Goal: Find specific page/section: Find specific page/section

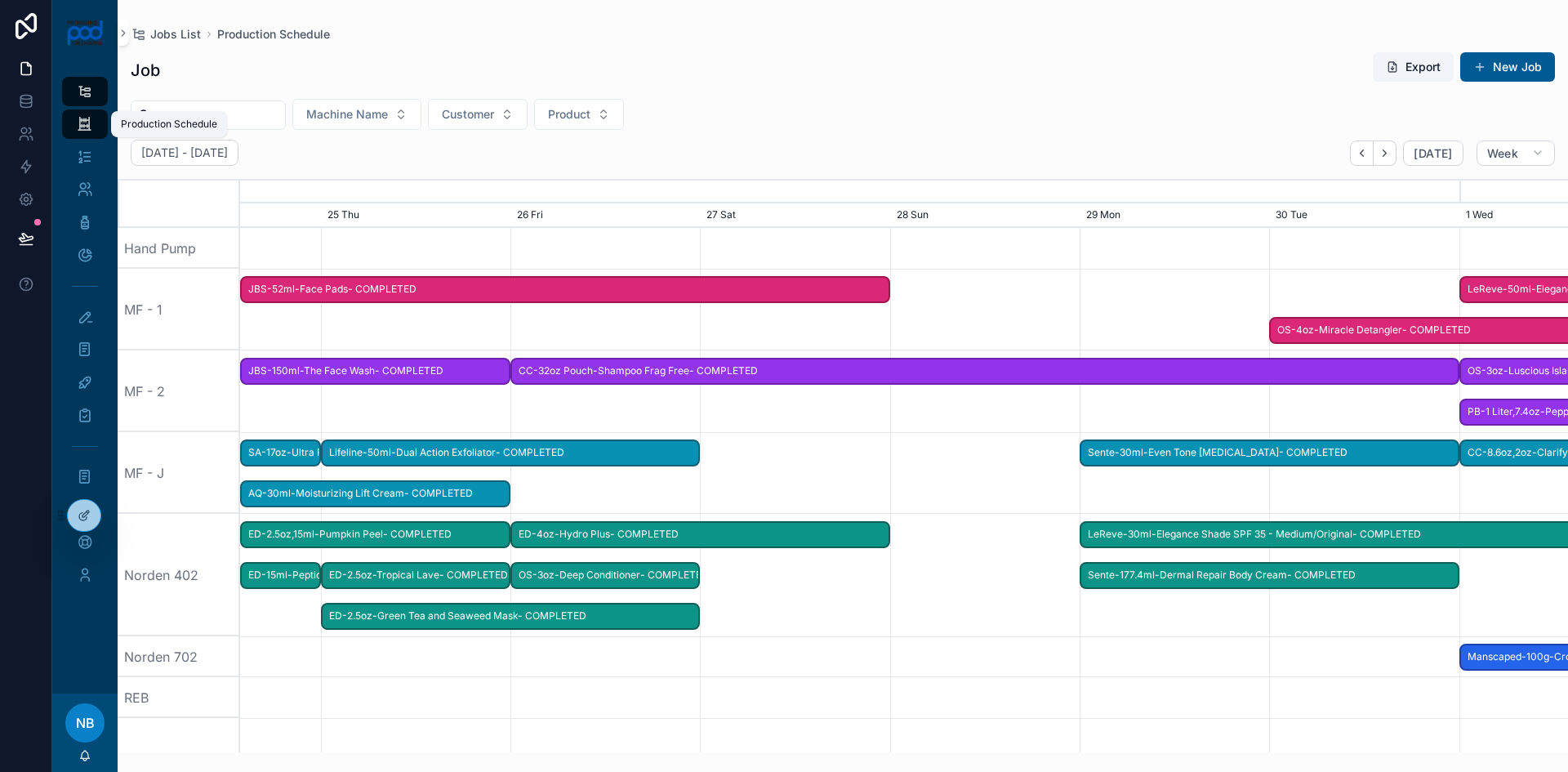
scroll to position [0, 1992]
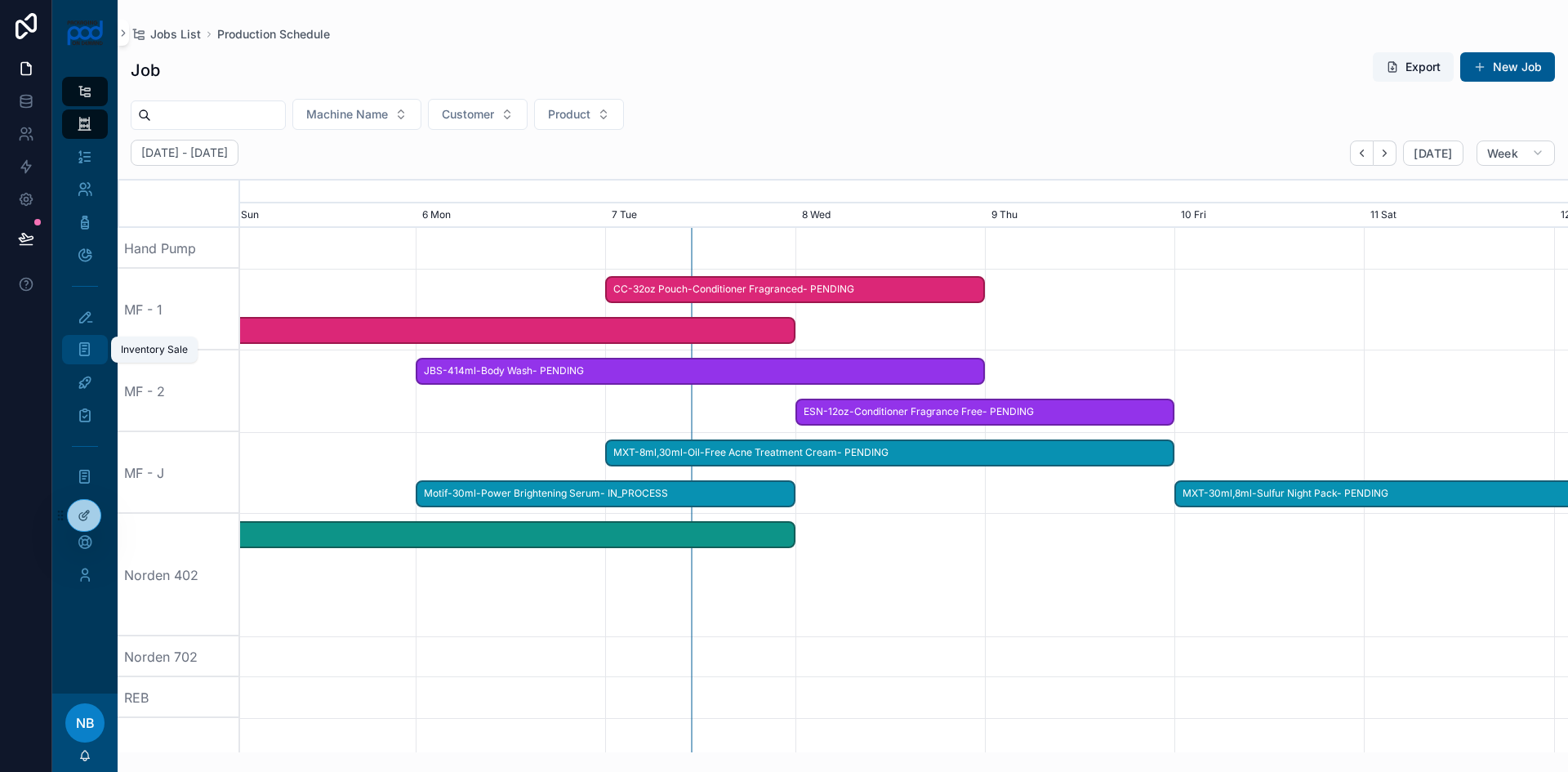
click at [90, 347] on icon "scrollable content" at bounding box center [85, 349] width 15 height 16
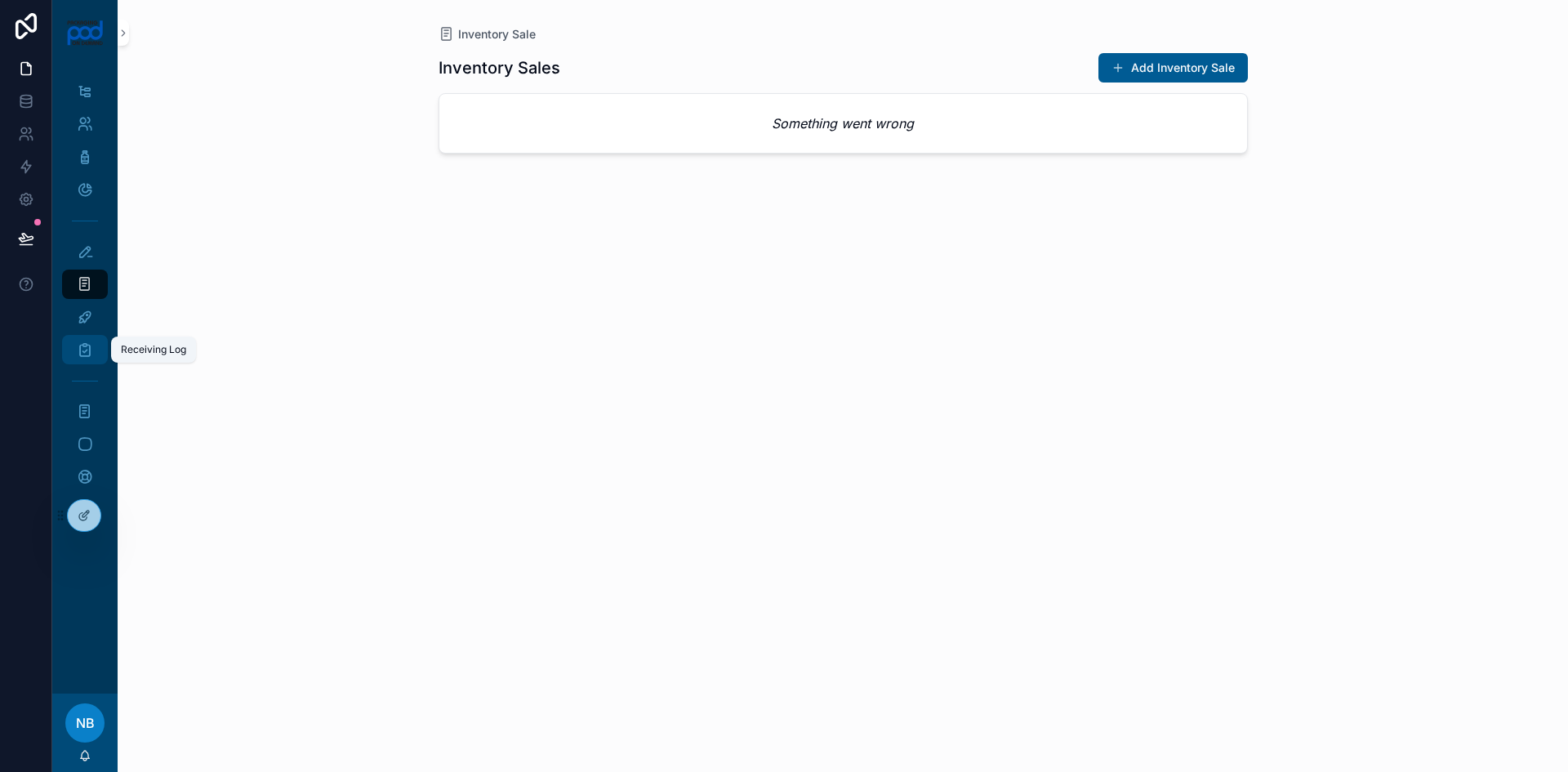
click at [88, 342] on icon "scrollable content" at bounding box center [85, 349] width 16 height 16
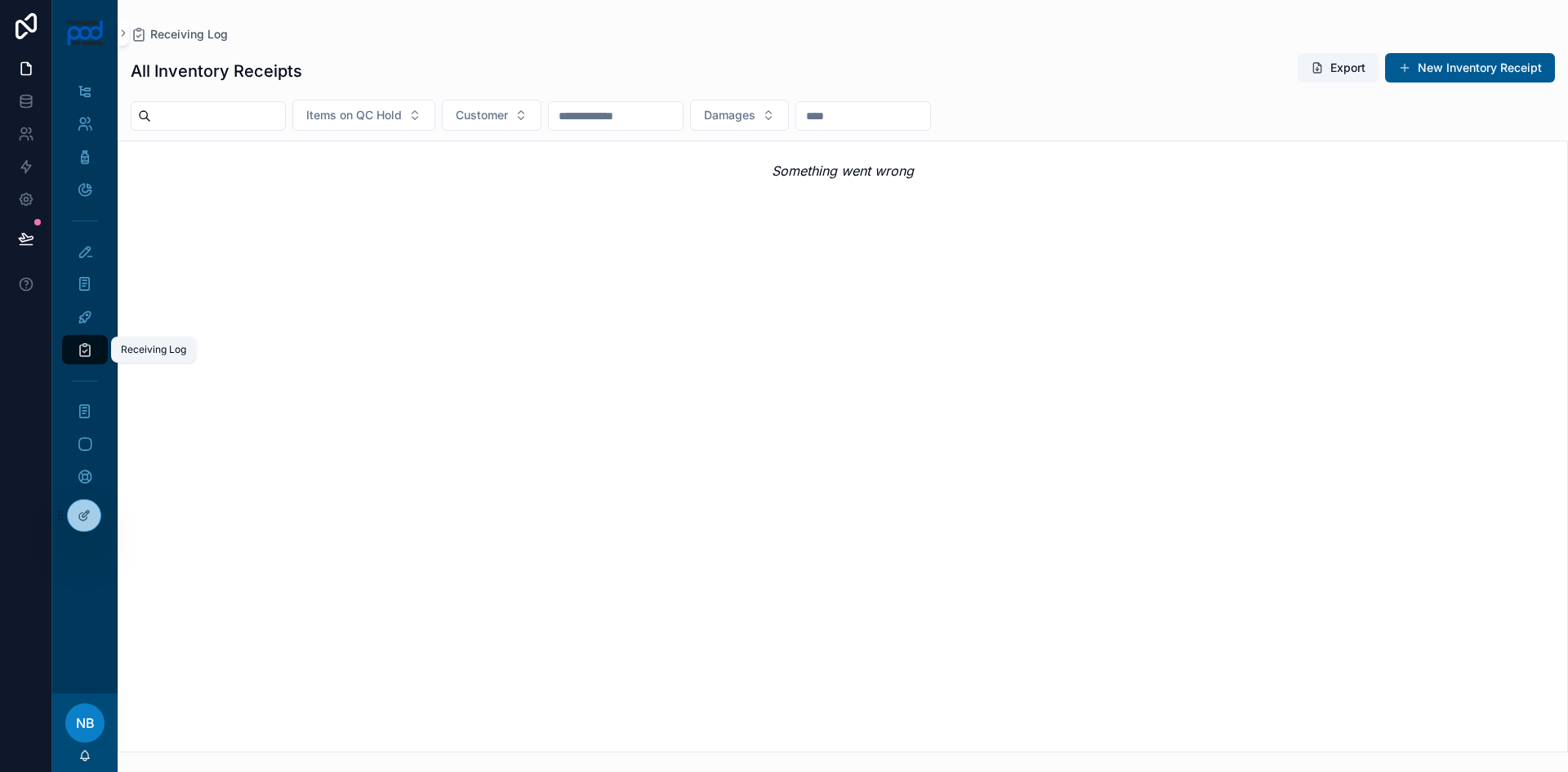
click at [89, 353] on icon "scrollable content" at bounding box center [85, 349] width 16 height 16
click at [186, 32] on span "Receiving Log" at bounding box center [189, 34] width 78 height 16
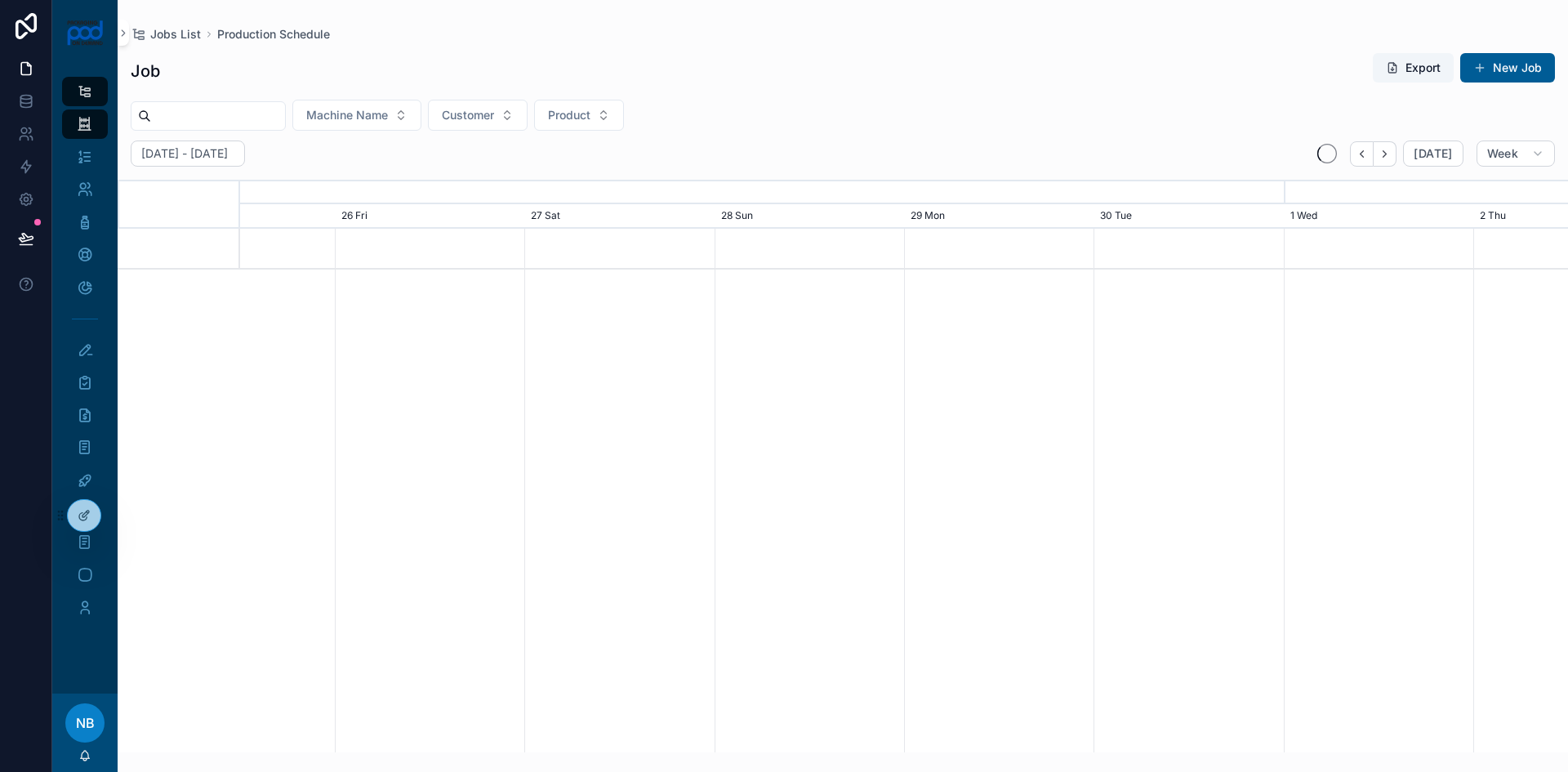
scroll to position [0, 1992]
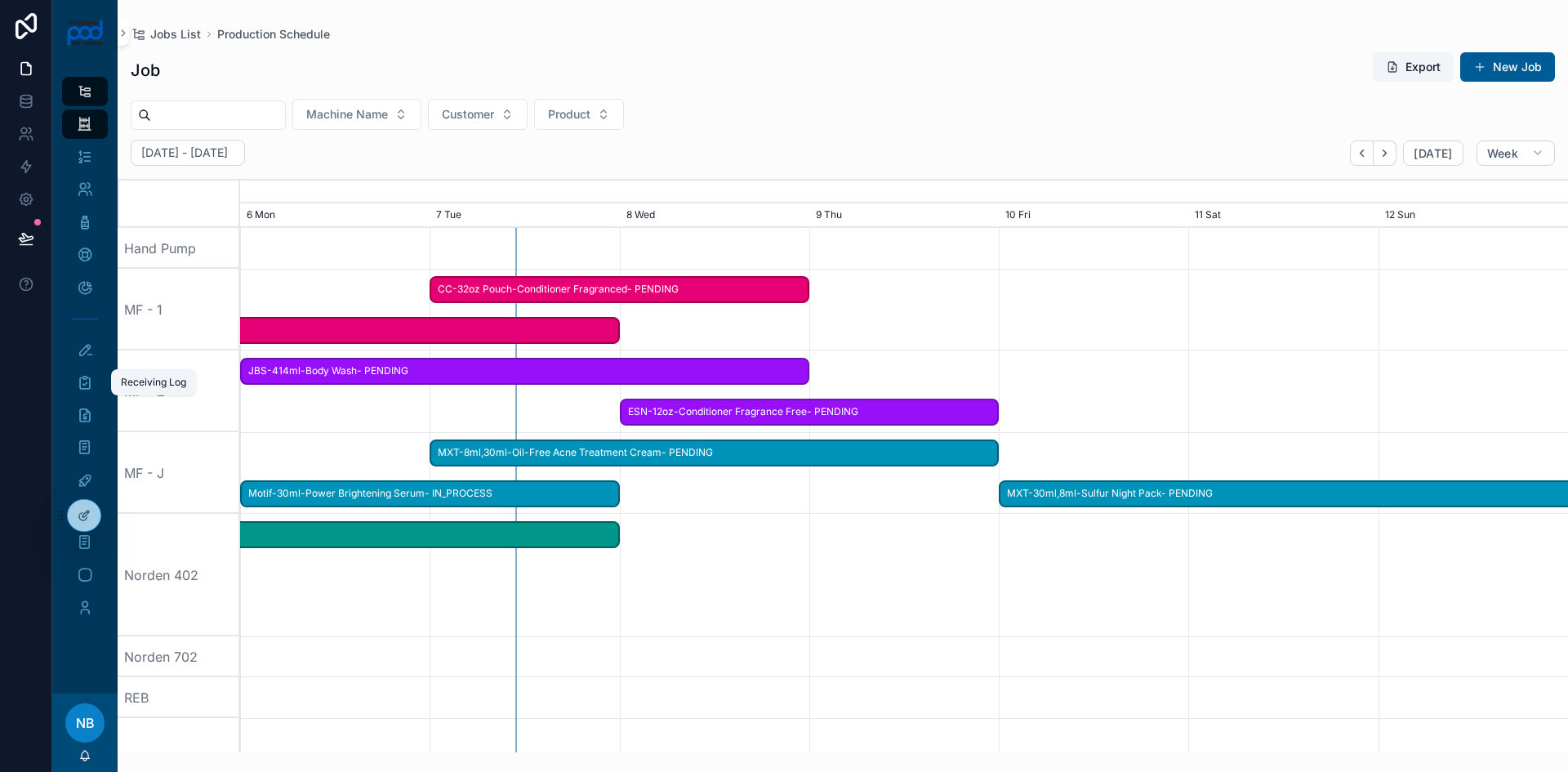
click at [84, 384] on icon "scrollable content" at bounding box center [85, 382] width 16 height 16
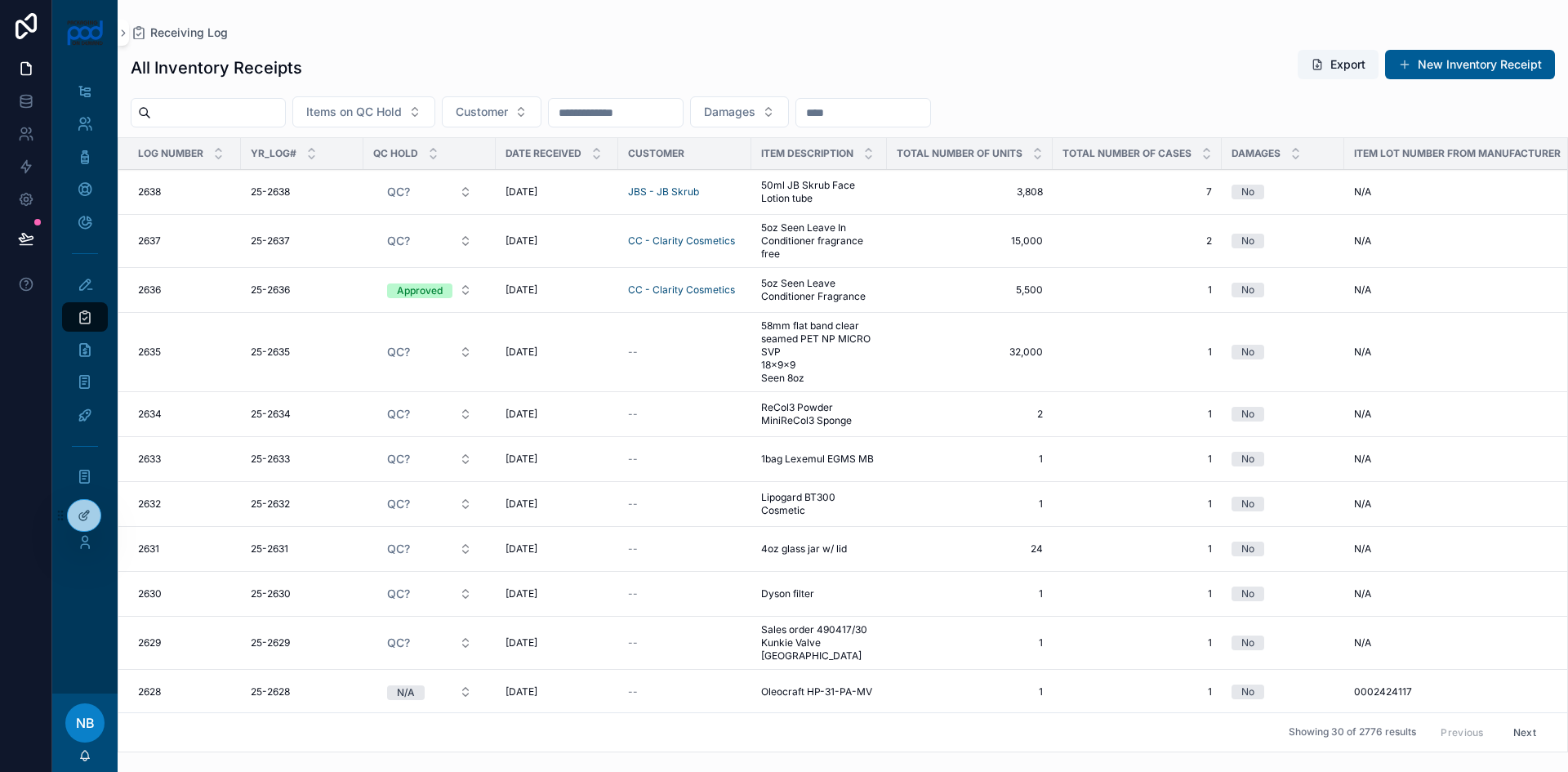
click at [270, 121] on input "scrollable content" at bounding box center [218, 113] width 134 height 23
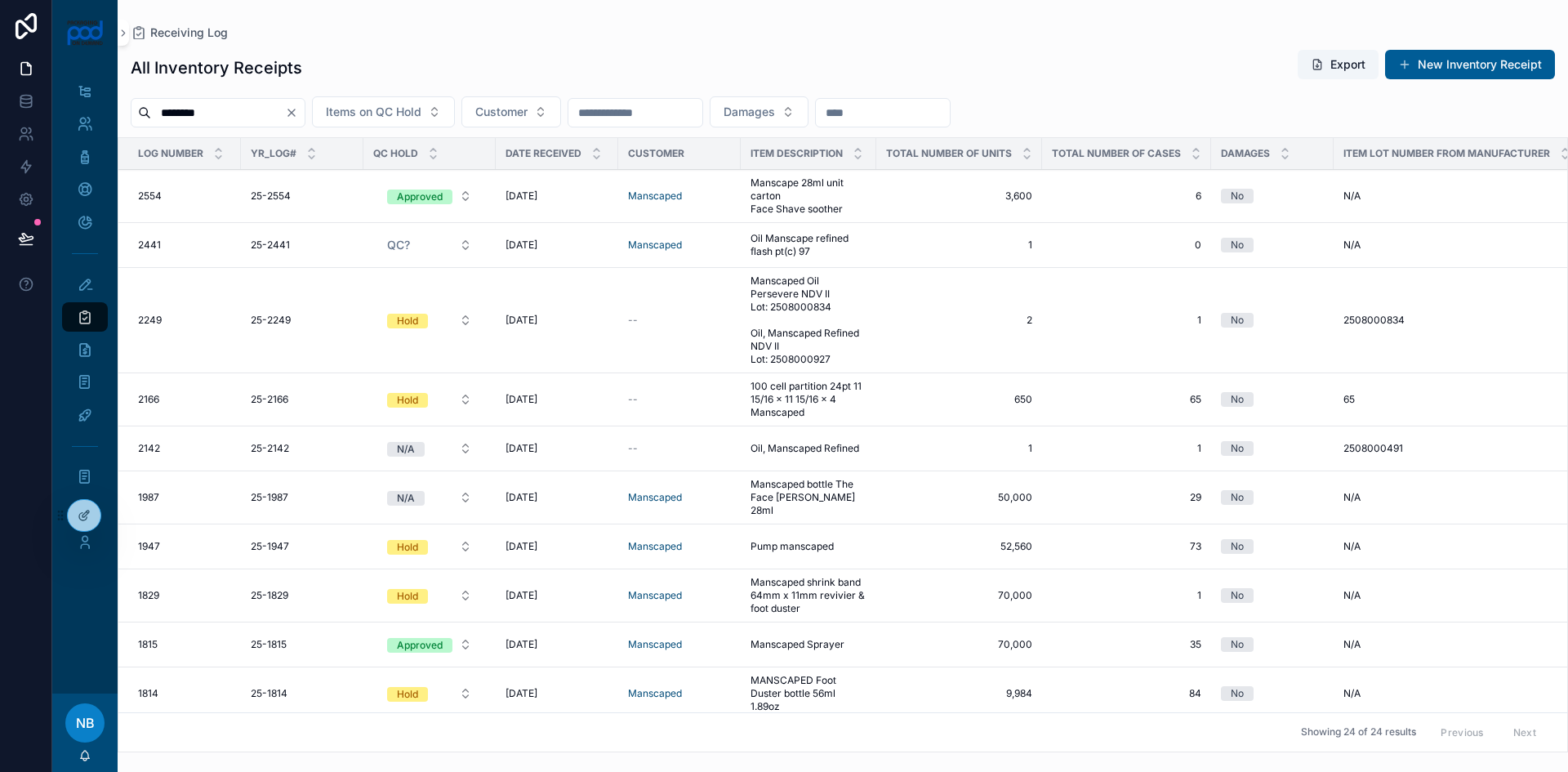
type input "********"
click at [519, 200] on span "[DATE]" at bounding box center [521, 196] width 32 height 13
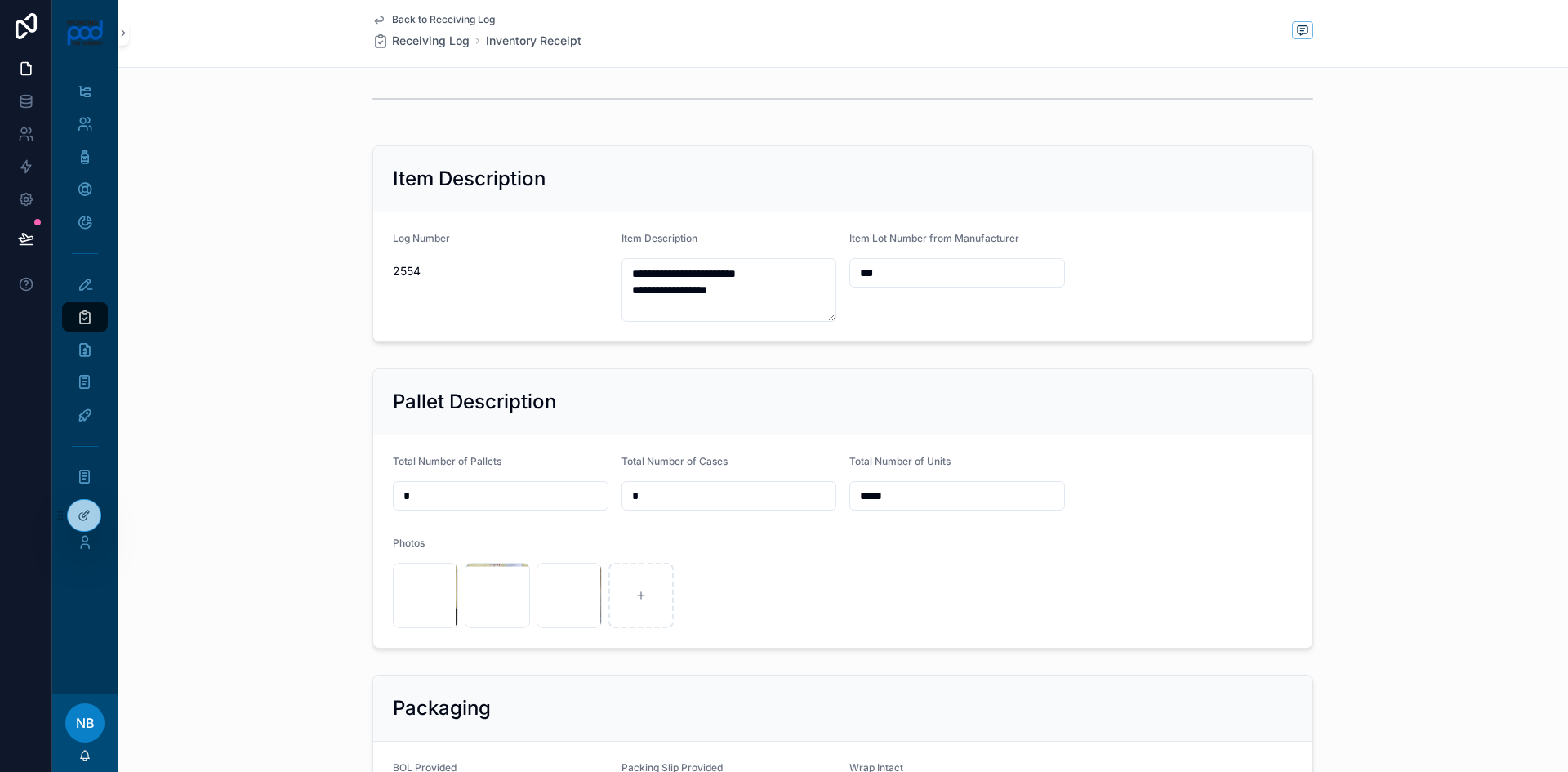
scroll to position [408, 0]
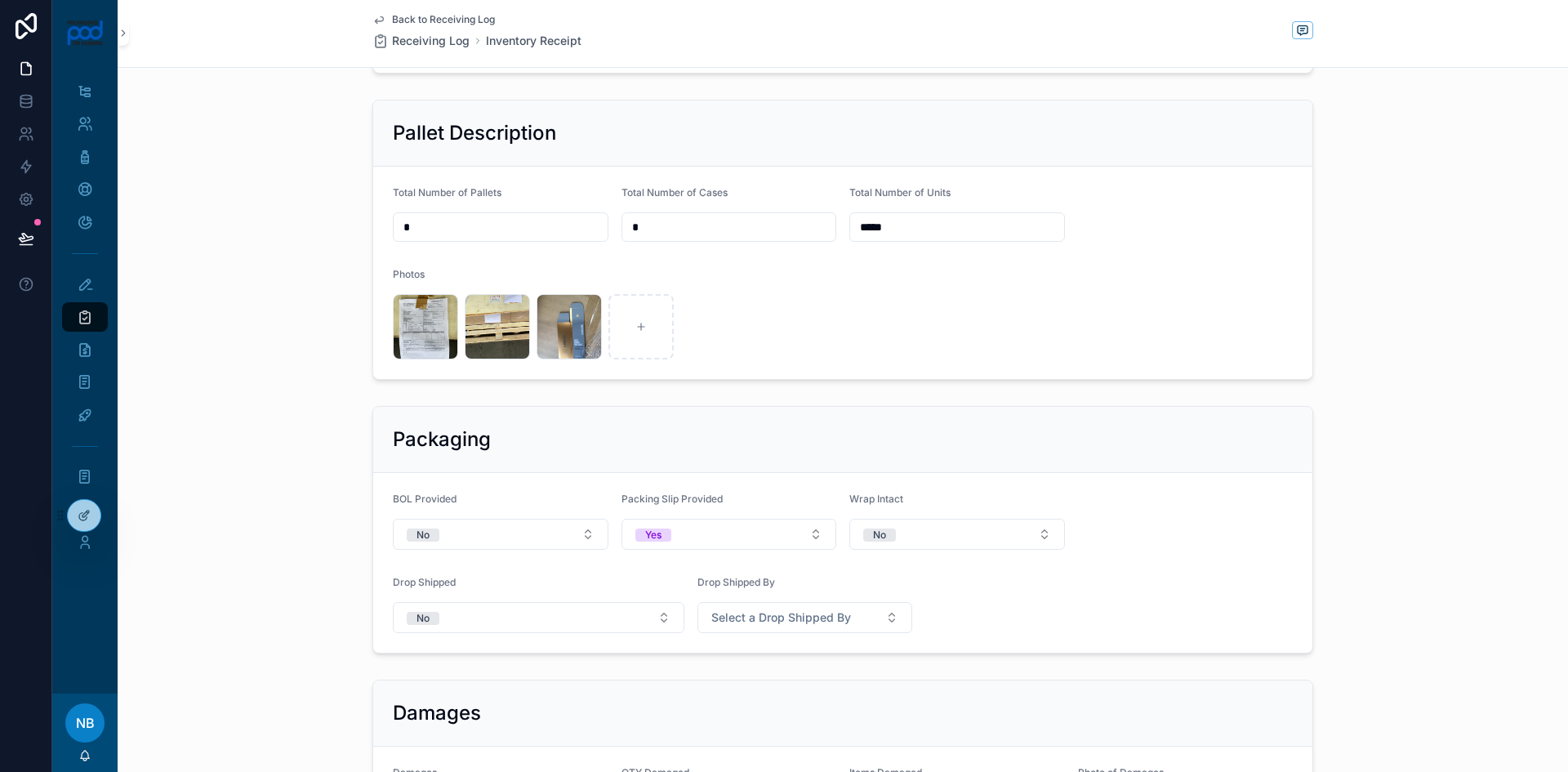
click at [424, 328] on div "image .jpg" at bounding box center [425, 326] width 65 height 65
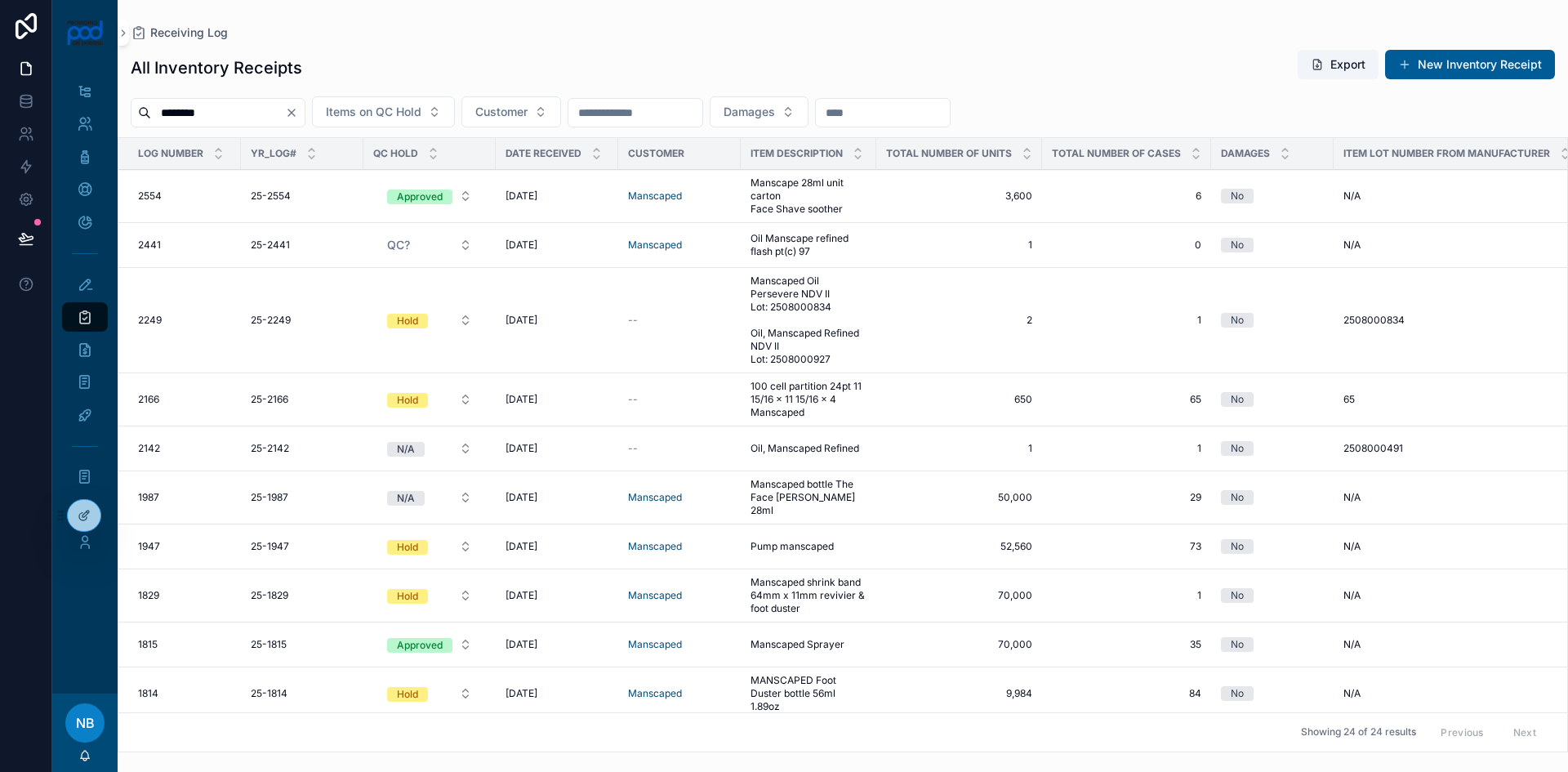
click at [525, 197] on span "[DATE]" at bounding box center [521, 196] width 32 height 13
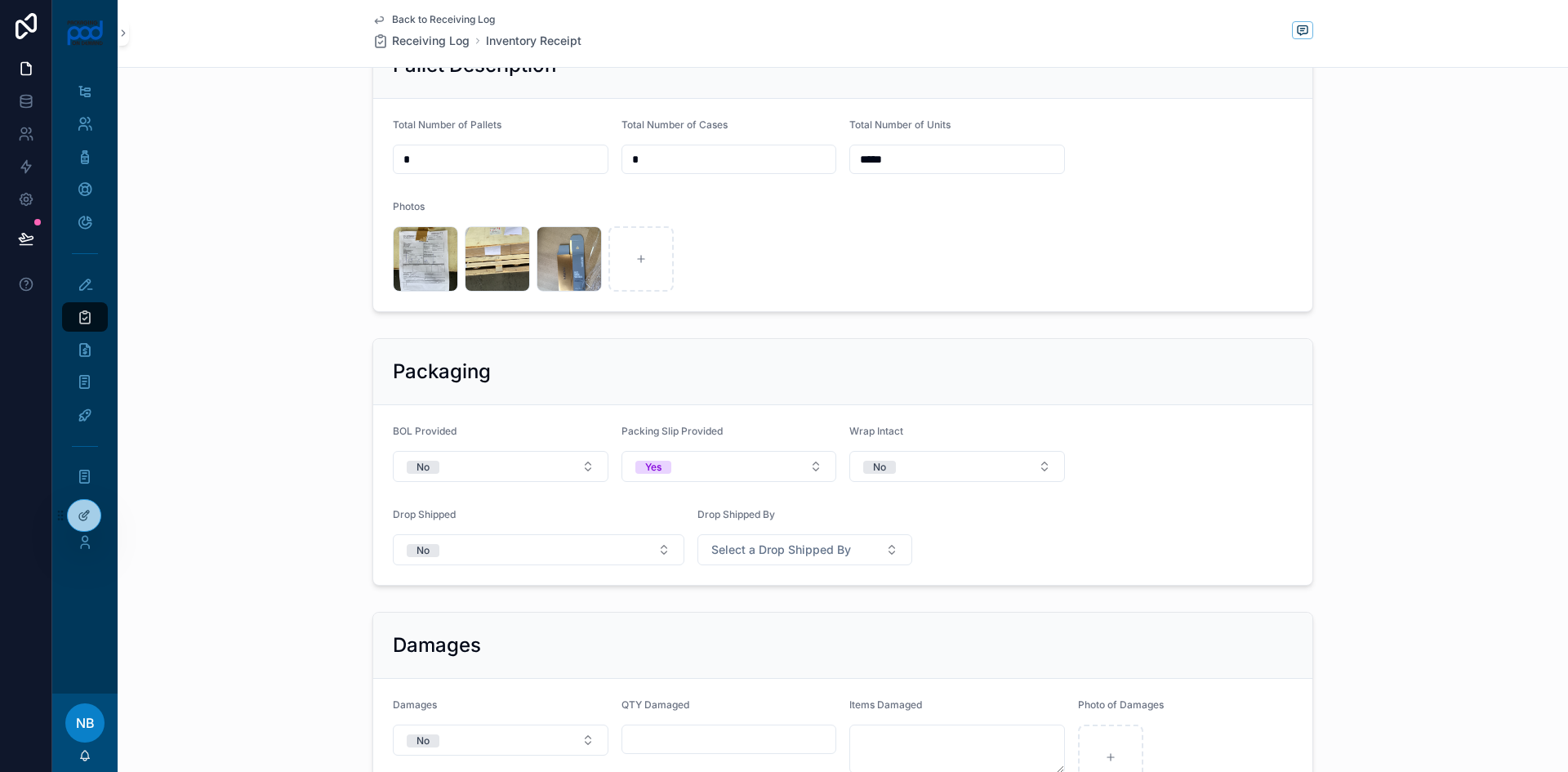
scroll to position [490, 0]
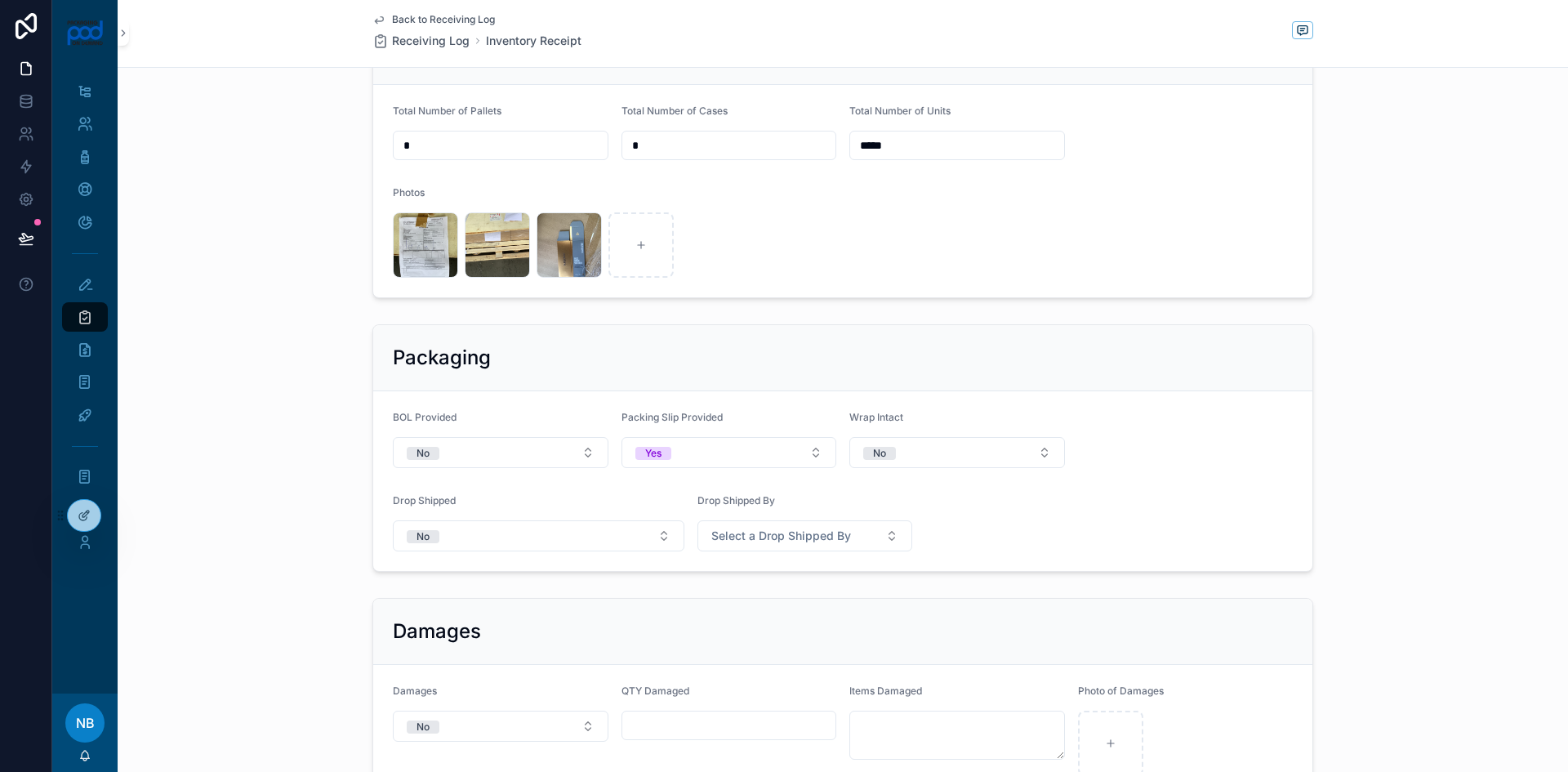
click at [489, 243] on div "image .jpg" at bounding box center [498, 245] width 65 height 65
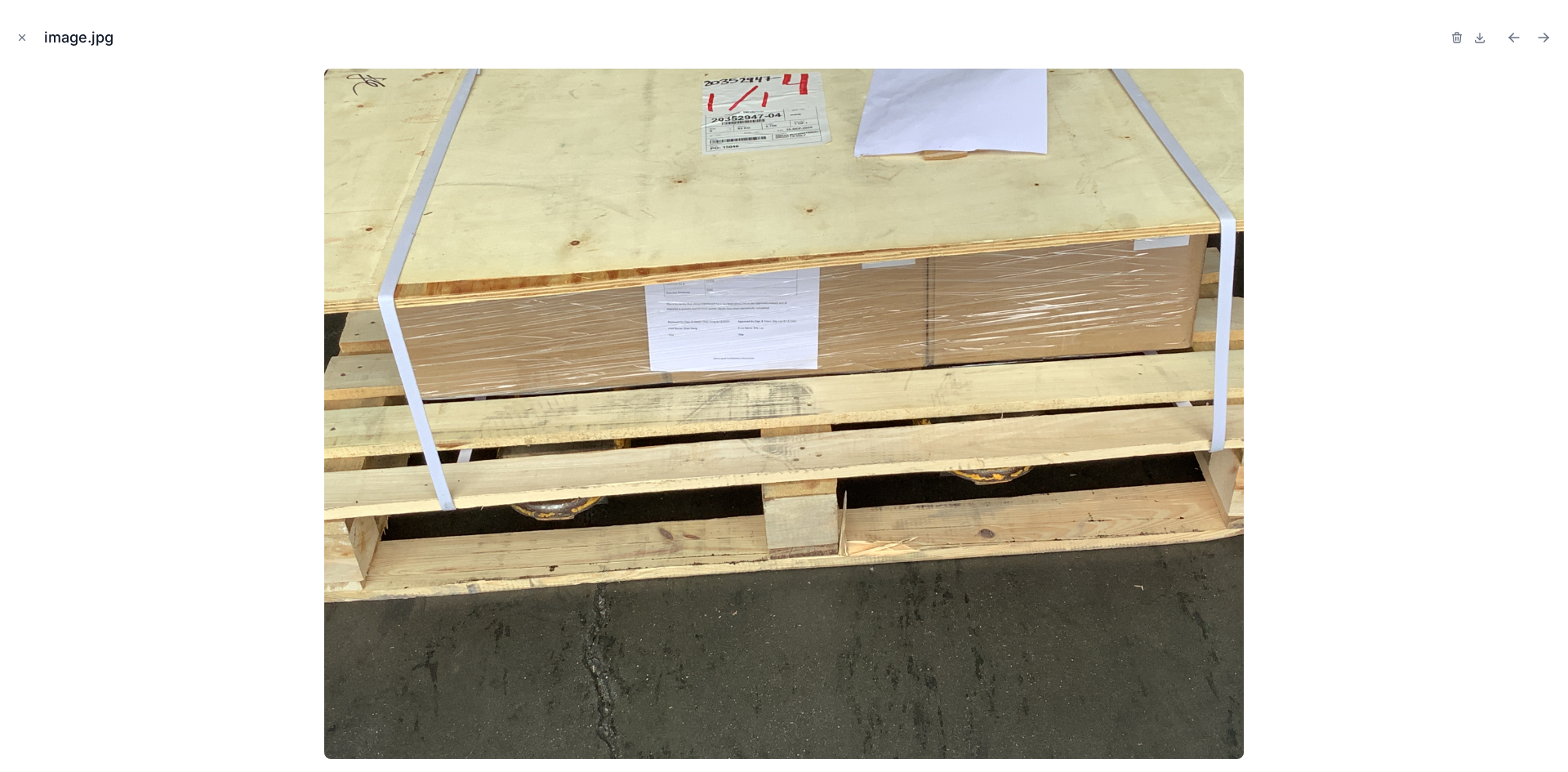
click at [23, 39] on icon "Close modal" at bounding box center [22, 38] width 12 height 12
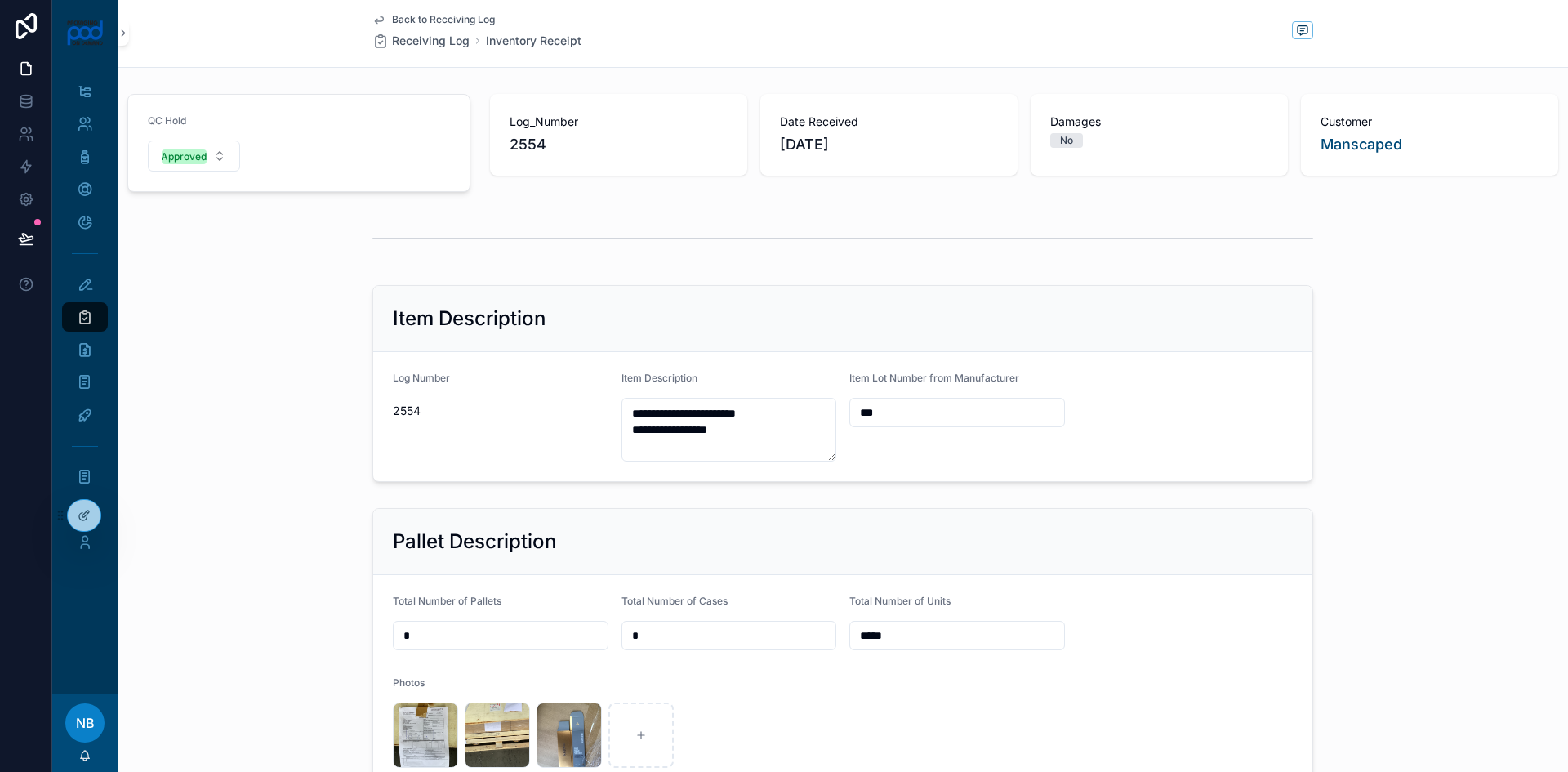
scroll to position [245, 0]
